Goal: Task Accomplishment & Management: Manage account settings

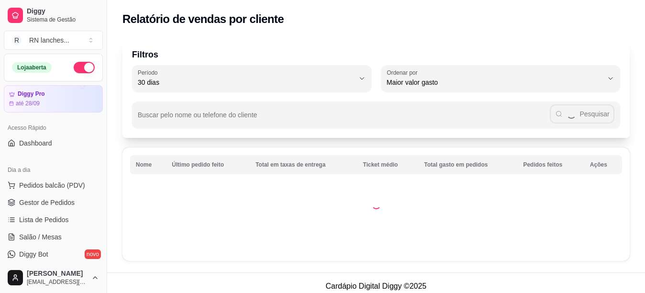
select select "30"
select select "HIGHEST_TOTAL_SPENT_WITH_ORDERS"
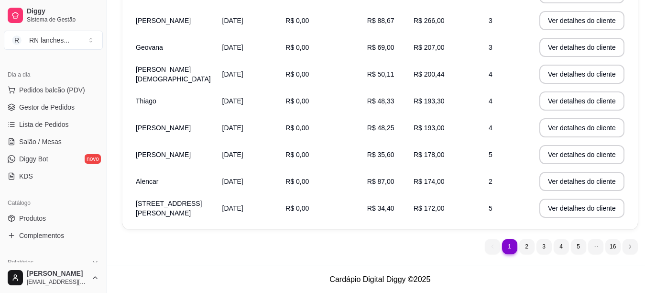
scroll to position [60, 0]
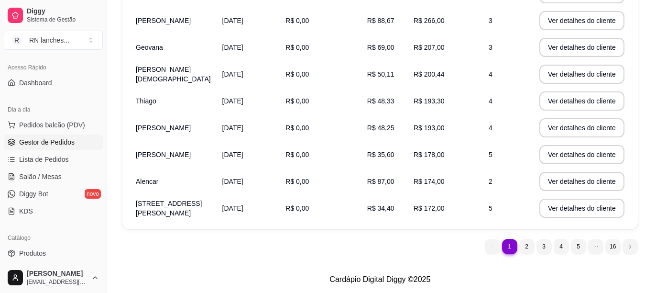
click at [37, 143] on span "Gestor de Pedidos" at bounding box center [46, 142] width 55 height 10
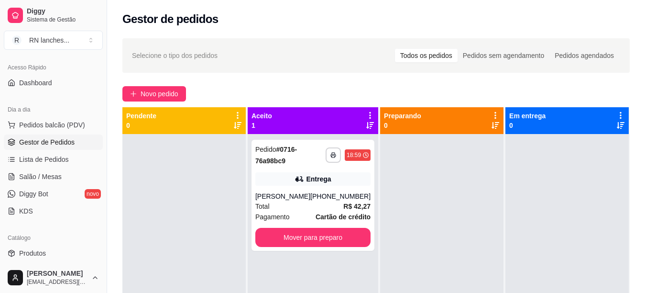
click at [4, 134] on link "Gestor de Pedidos" at bounding box center [53, 141] width 99 height 15
click at [308, 238] on button "Mover para preparo" at bounding box center [313, 237] width 112 height 19
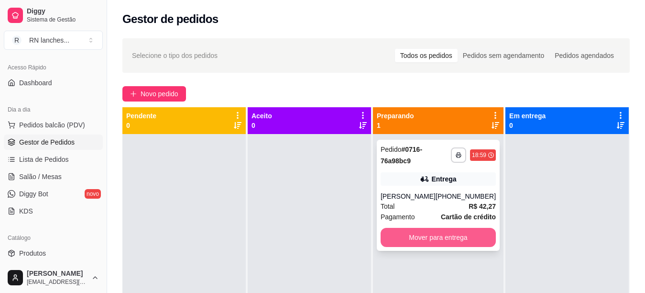
click at [431, 238] on button "Mover para entrega" at bounding box center [438, 237] width 115 height 19
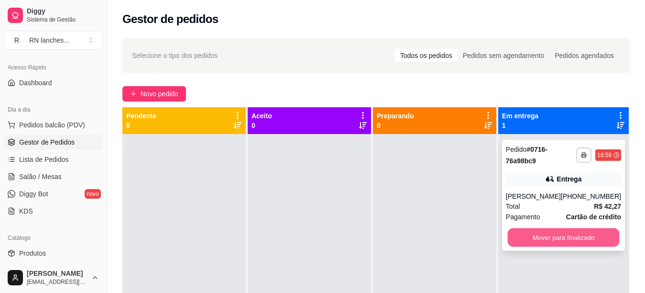
click at [509, 235] on button "Mover para finalizado" at bounding box center [563, 237] width 112 height 19
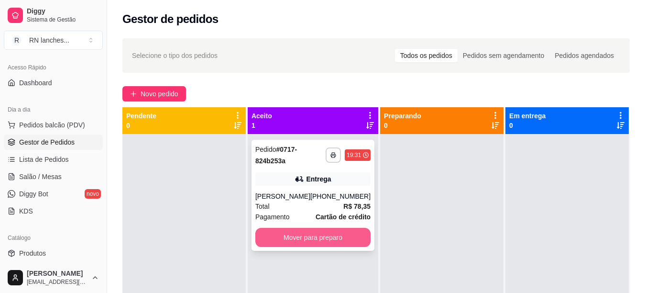
click at [294, 247] on button "Mover para preparo" at bounding box center [312, 237] width 115 height 19
